Goal: Transaction & Acquisition: Purchase product/service

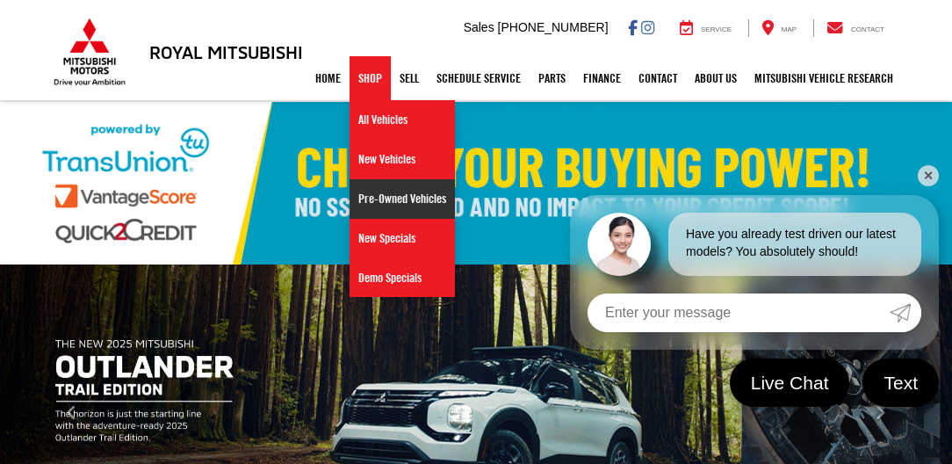
click at [381, 202] on link "Pre-Owned Vehicles" at bounding box center [401, 199] width 105 height 40
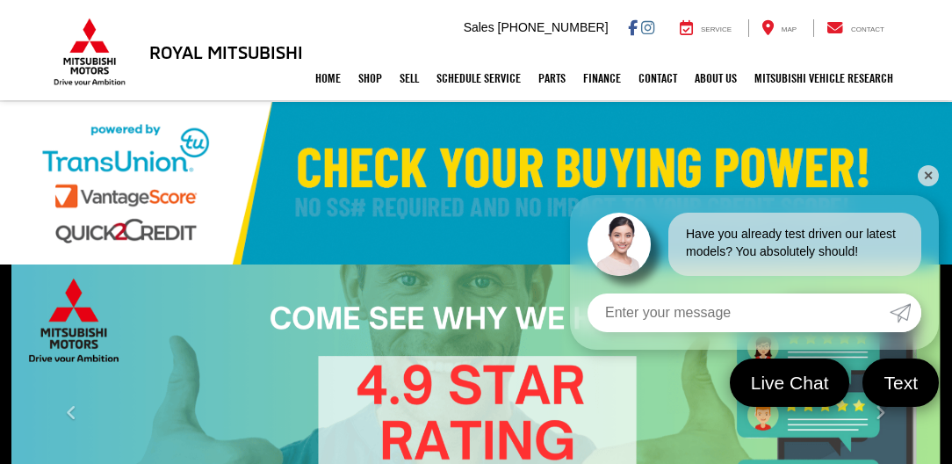
click at [925, 169] on link "✕" at bounding box center [928, 175] width 21 height 21
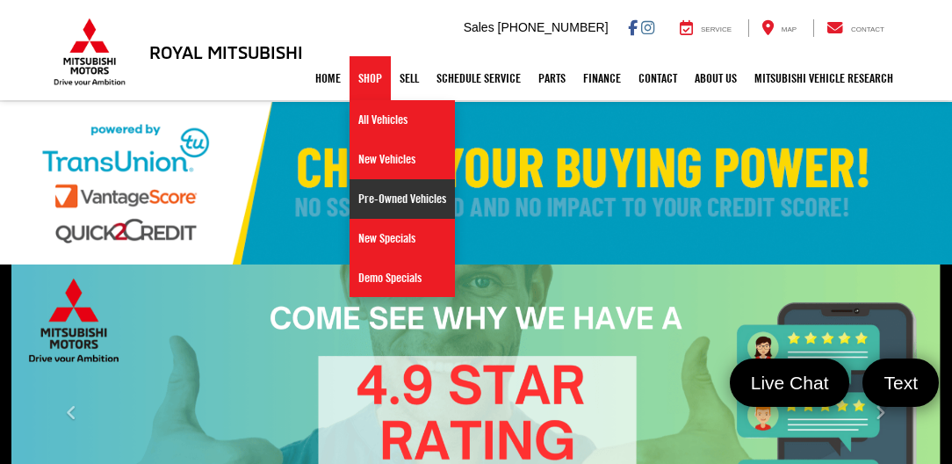
click at [378, 193] on link "Pre-Owned Vehicles" at bounding box center [401, 199] width 105 height 40
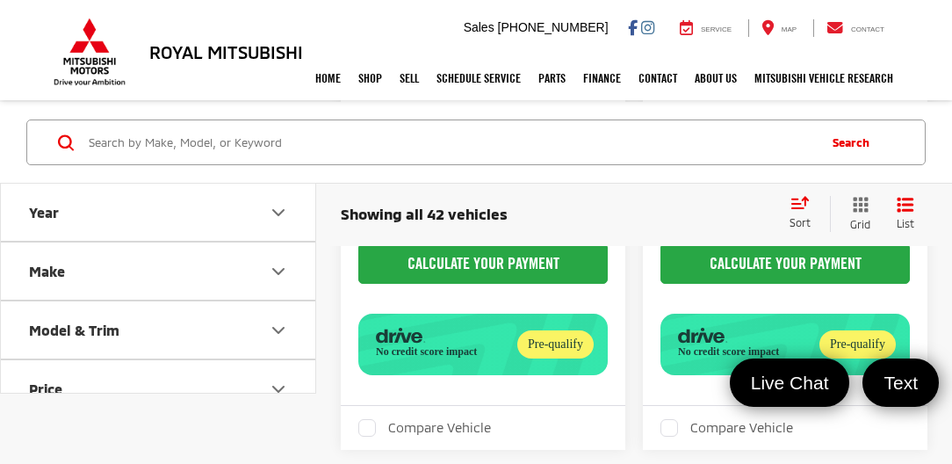
scroll to position [451, 0]
